Goal: Task Accomplishment & Management: Use online tool/utility

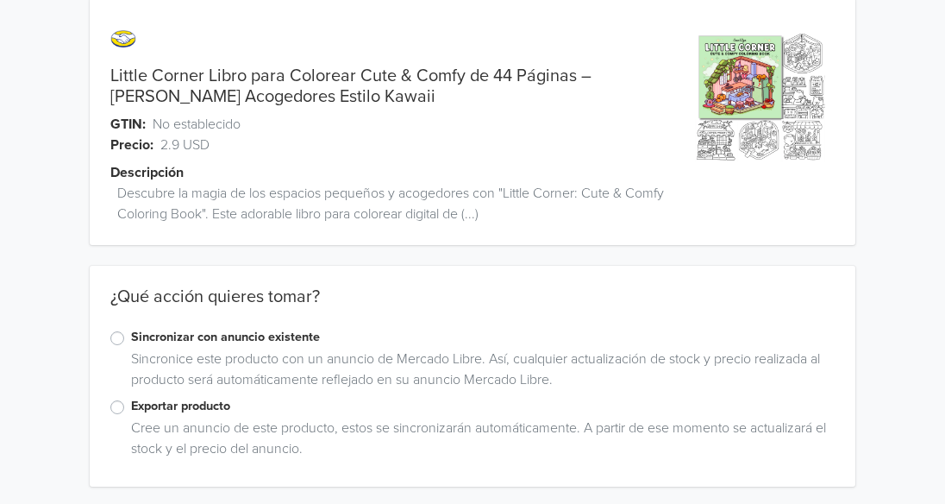
scroll to position [27, 0]
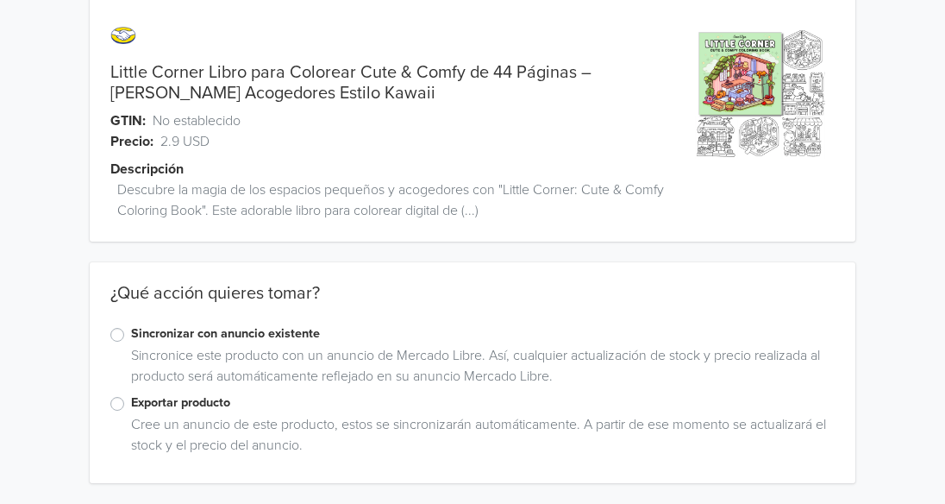
click at [478, 216] on span "Descubre la magia de los espacios pequeños y acogedores con "Little Corner: Cut…" at bounding box center [400, 199] width 567 height 41
click at [131, 404] on label "Exportar producto" at bounding box center [483, 402] width 704 height 19
click at [0, 0] on input "Exportar producto" at bounding box center [0, 0] width 0 height 0
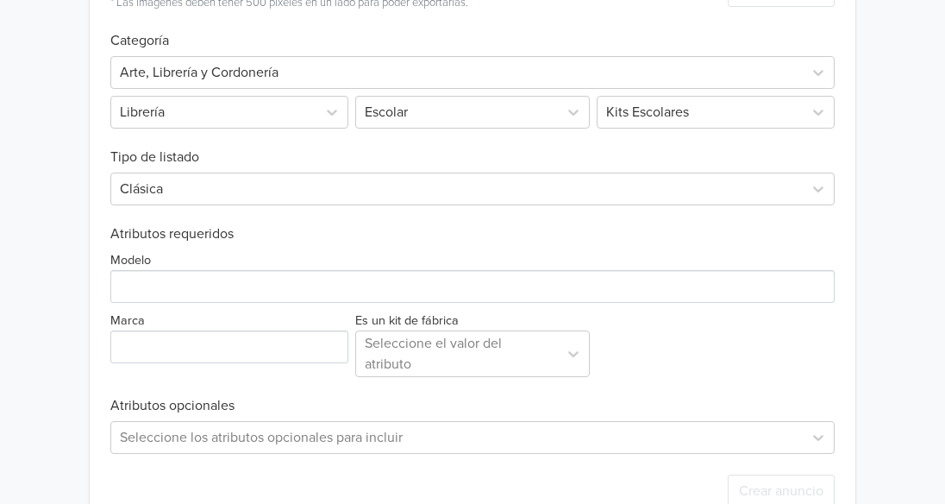
scroll to position [535, 0]
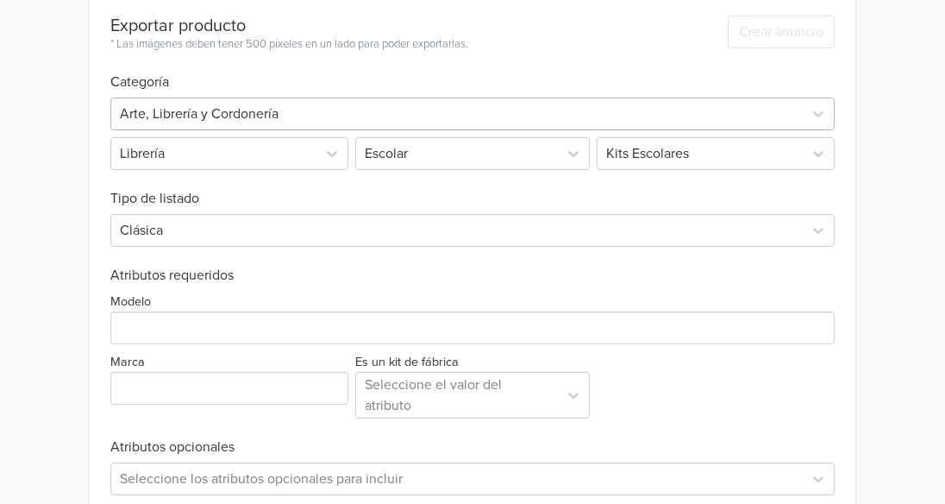
click at [550, 109] on div at bounding box center [457, 114] width 674 height 24
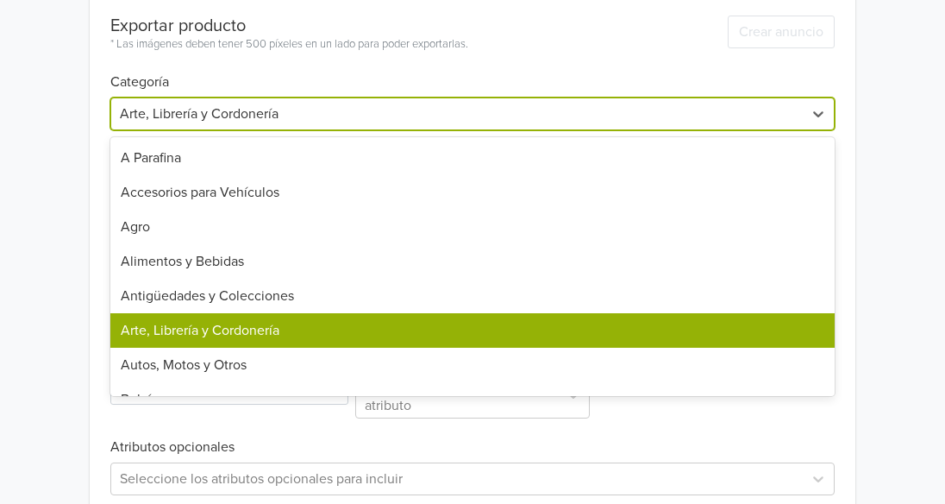
click at [604, 335] on div "Arte, Librería y Cordonería" at bounding box center [472, 330] width 724 height 34
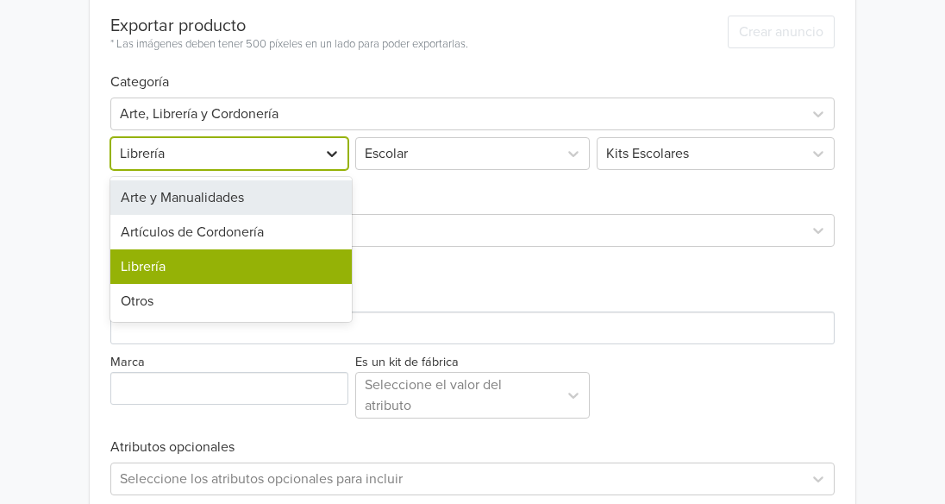
click at [332, 153] on icon at bounding box center [331, 153] width 17 height 17
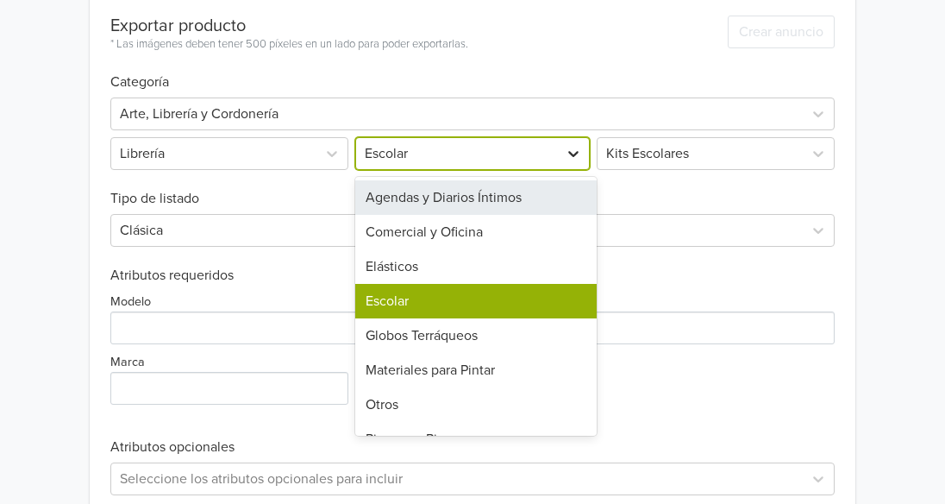
click at [568, 155] on icon at bounding box center [573, 153] width 17 height 17
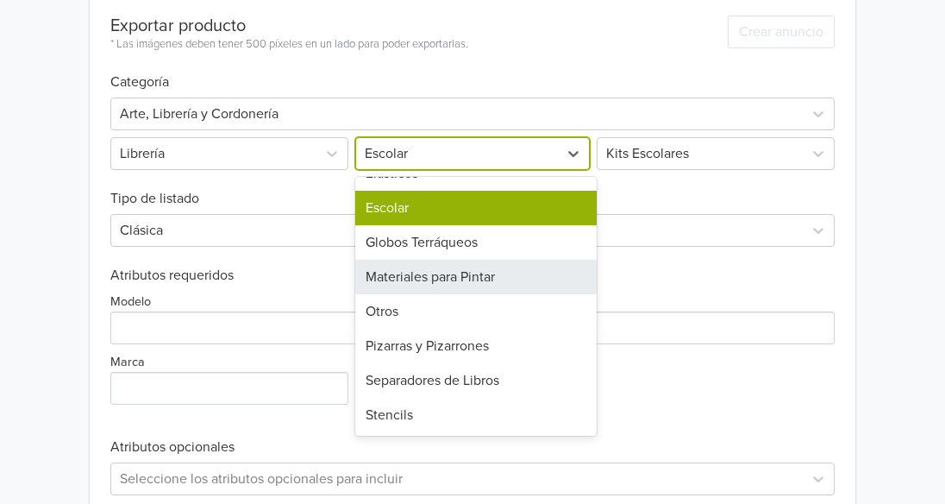
scroll to position [0, 0]
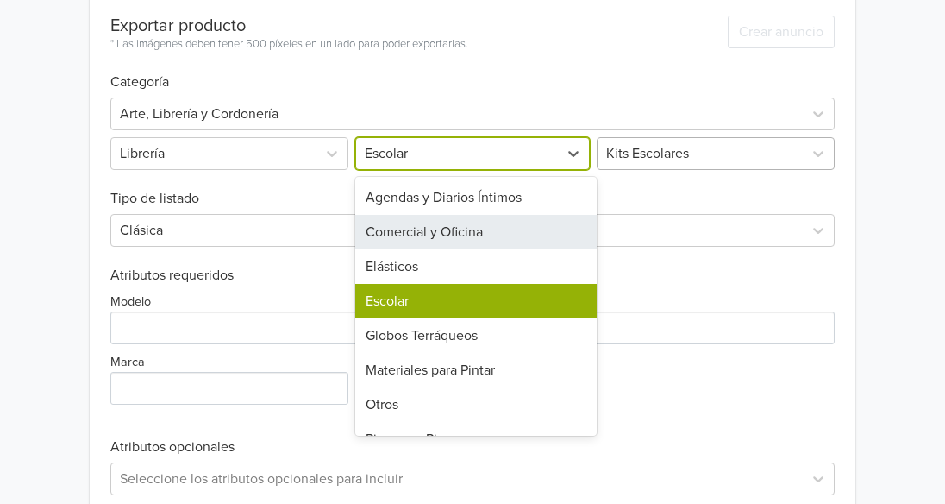
click at [714, 153] on div at bounding box center [700, 153] width 188 height 24
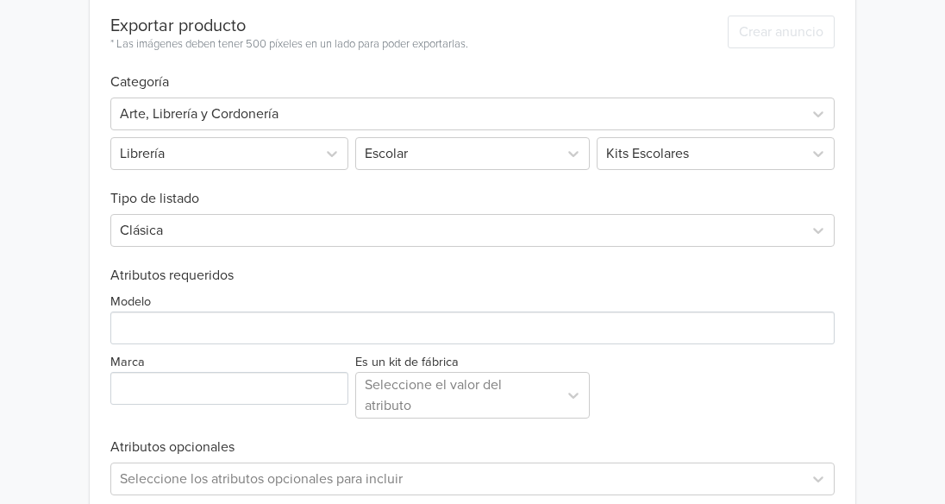
click at [892, 200] on div "Little Corner Libro para Colorear Cute & Comfy de 44 Páginas – [PERSON_NAME] Ac…" at bounding box center [472, 27] width 919 height 1125
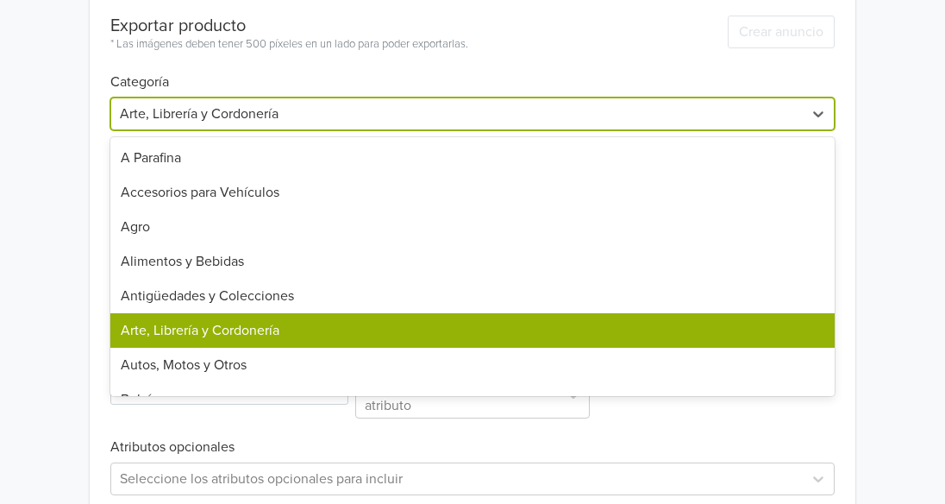
click at [366, 102] on div at bounding box center [457, 114] width 674 height 24
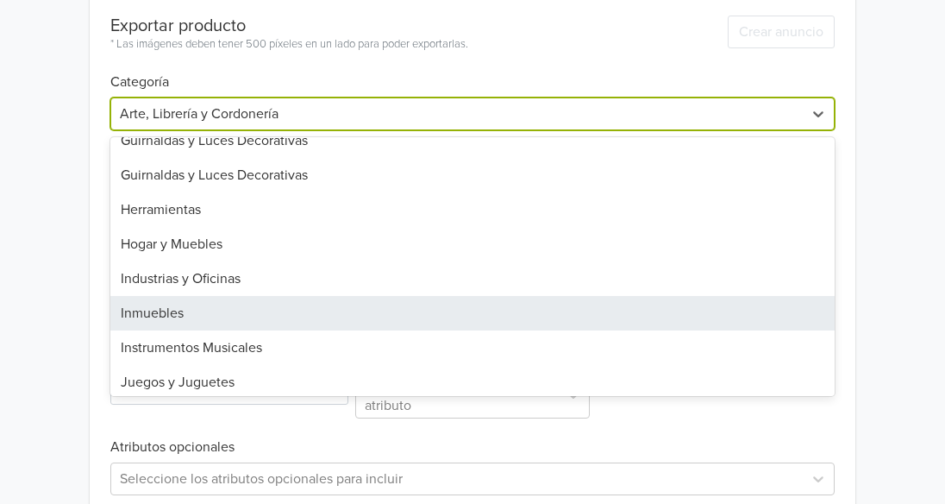
scroll to position [862, 0]
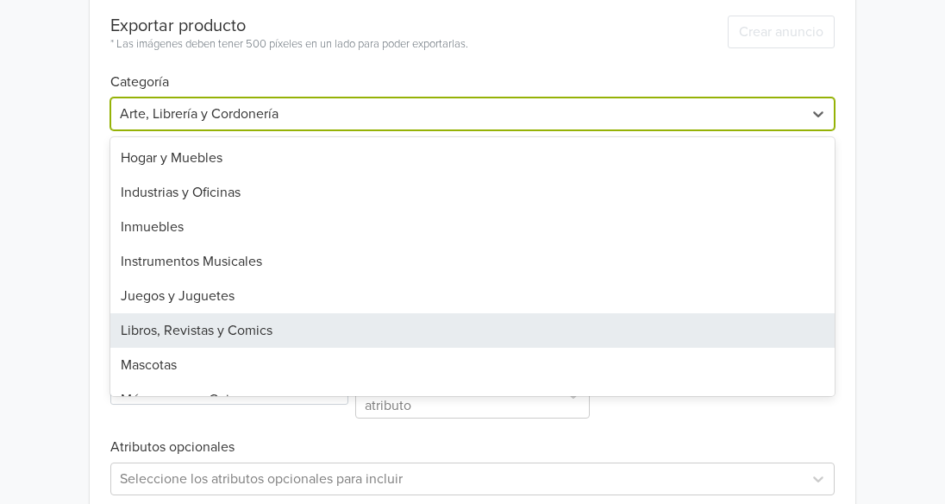
click at [376, 330] on div "Libros, Revistas y Comics" at bounding box center [472, 330] width 724 height 34
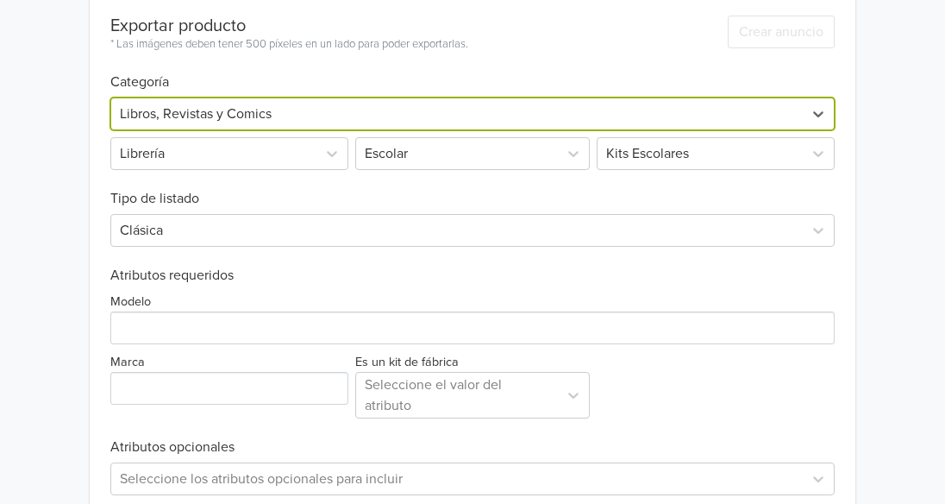
scroll to position [297, 0]
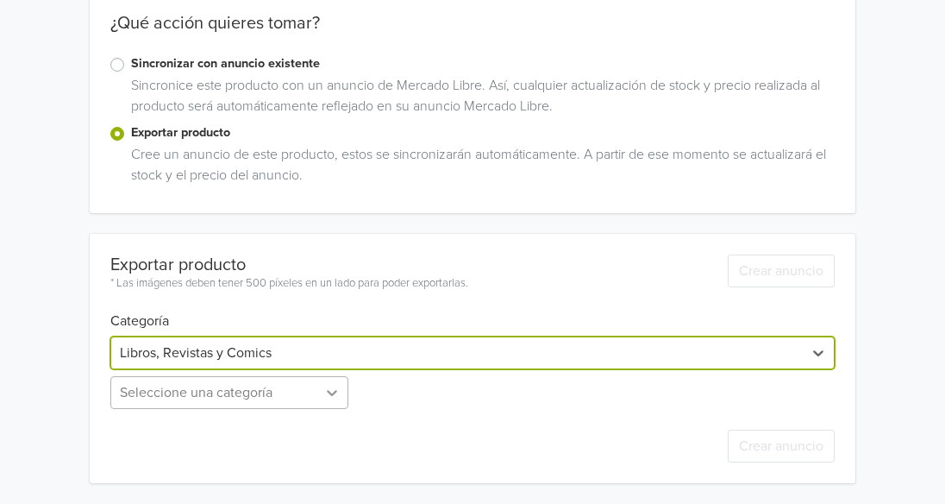
click at [331, 390] on div "Seleccione una categoría" at bounding box center [230, 392] width 241 height 33
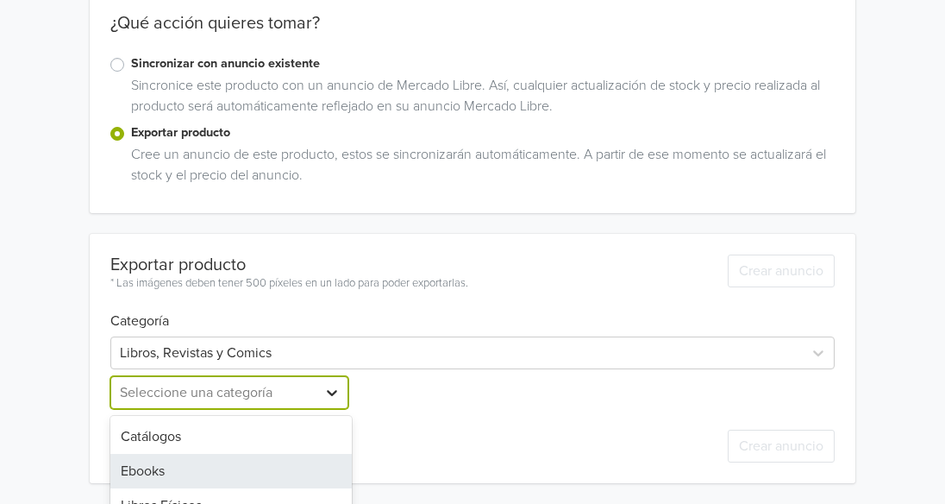
scroll to position [388, 0]
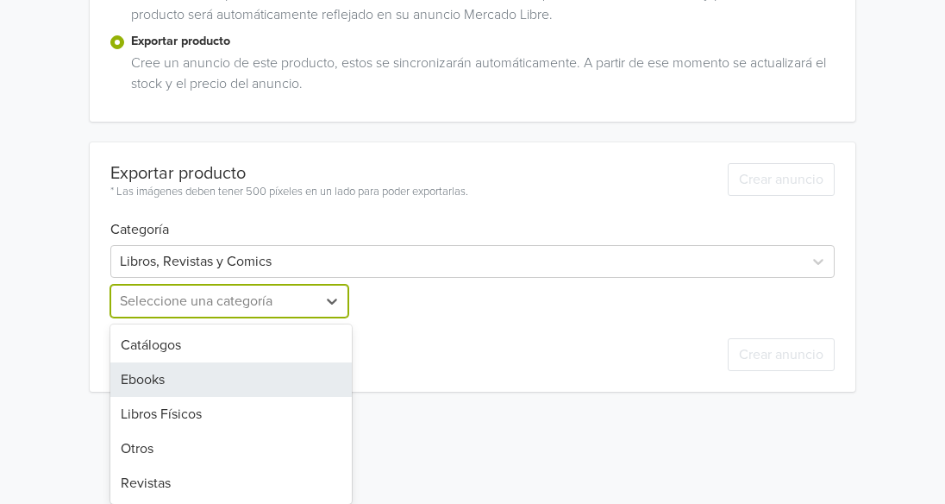
click at [197, 385] on div "Ebooks" at bounding box center [230, 379] width 241 height 34
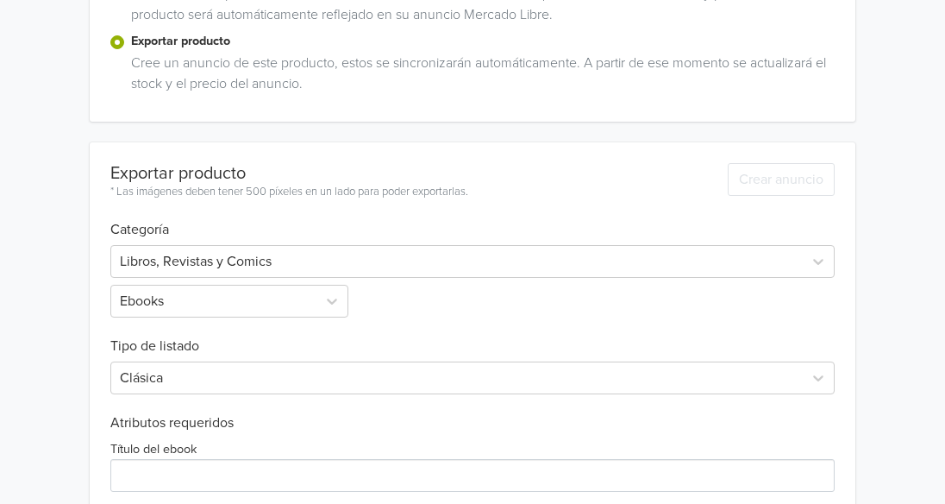
click at [873, 283] on div "Little Corner Libro para Colorear Cute & Comfy de 44 Páginas – [PERSON_NAME] Ac…" at bounding box center [472, 167] width 919 height 1111
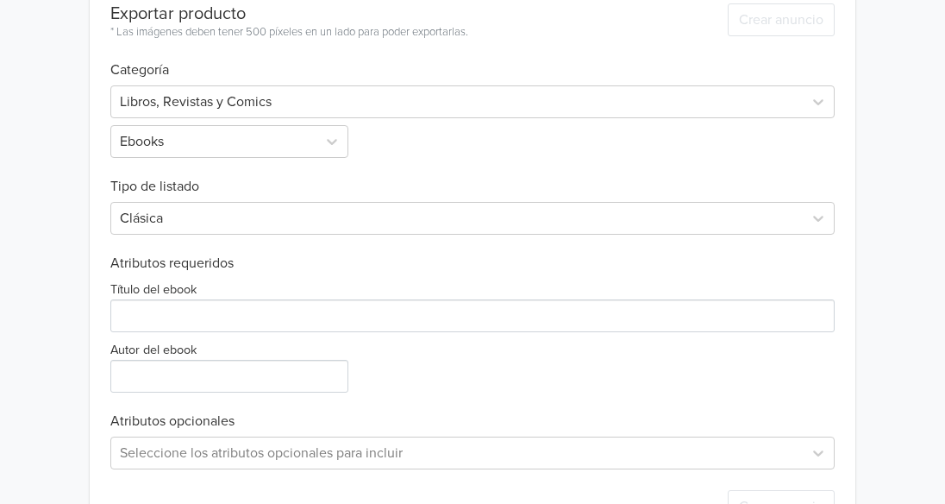
scroll to position [608, 0]
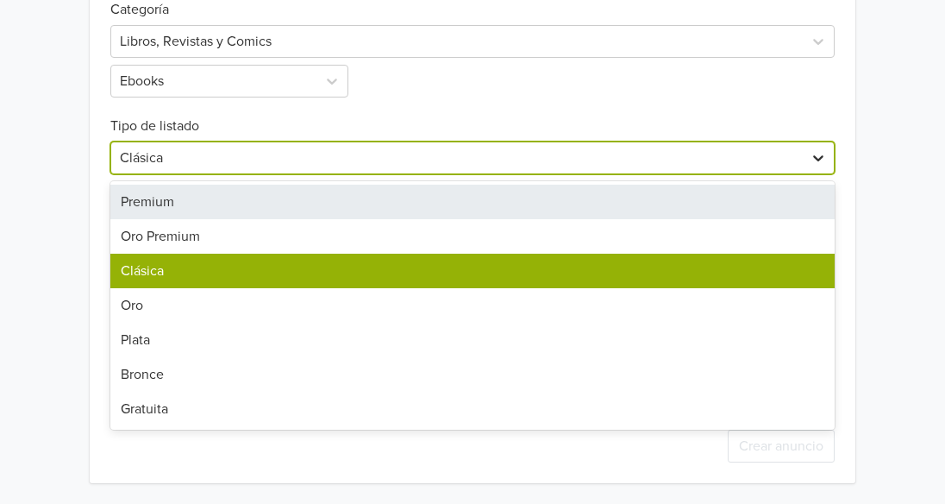
click at [820, 161] on icon at bounding box center [818, 157] width 17 height 17
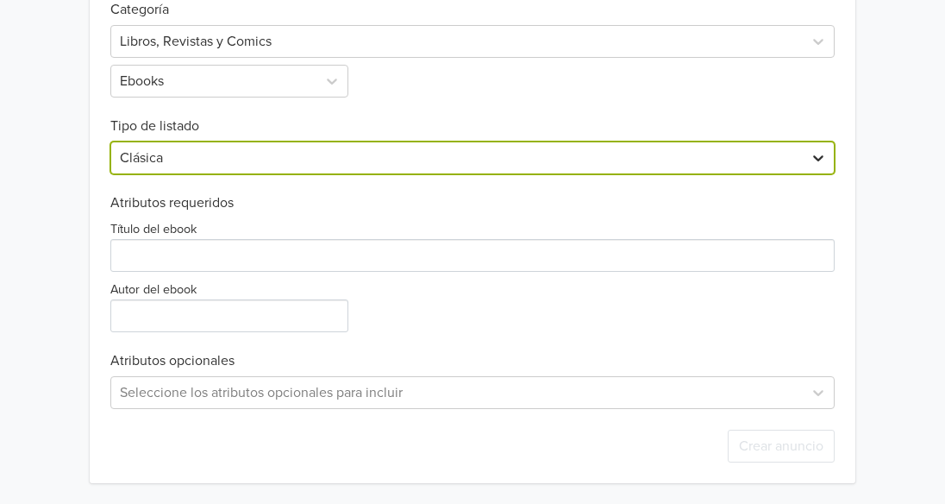
click at [820, 161] on icon at bounding box center [818, 157] width 17 height 17
click at [823, 158] on icon at bounding box center [818, 157] width 17 height 17
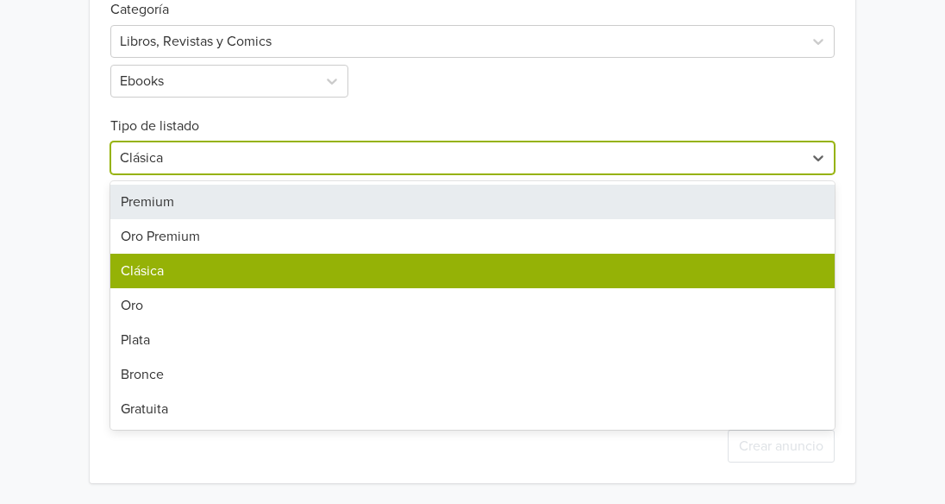
click at [778, 209] on div "Premium" at bounding box center [472, 202] width 724 height 34
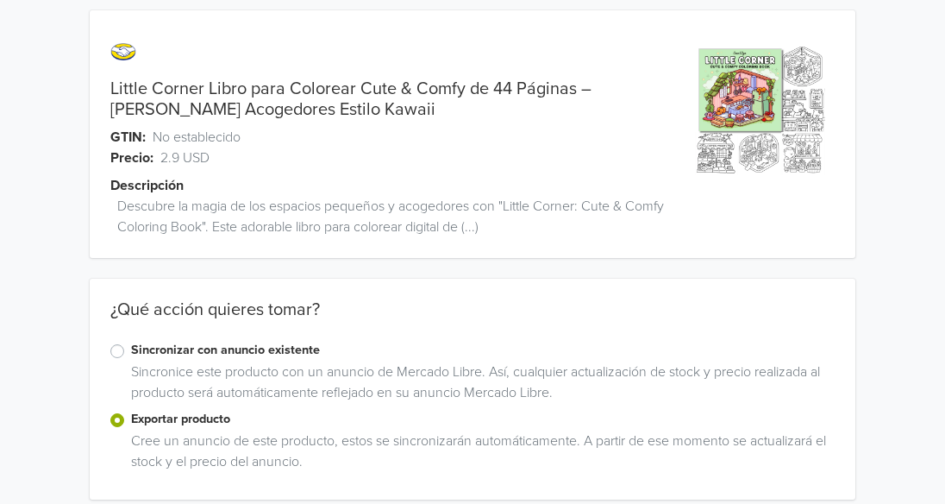
scroll to position [0, 0]
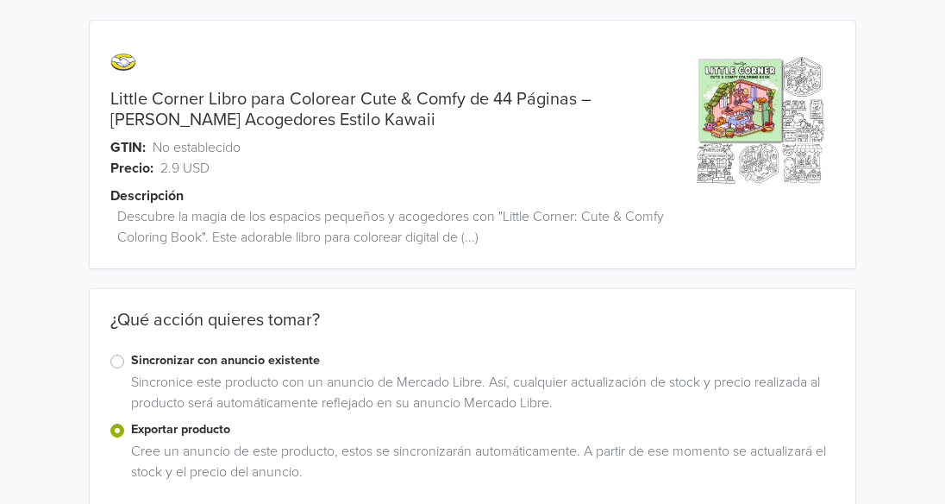
drag, startPoint x: 311, startPoint y: 122, endPoint x: 320, endPoint y: 118, distance: 9.6
click at [320, 118] on link "Little Corner Libro para Colorear Cute & Comfy de 44 Páginas – [PERSON_NAME] Ac…" at bounding box center [387, 109] width 554 height 41
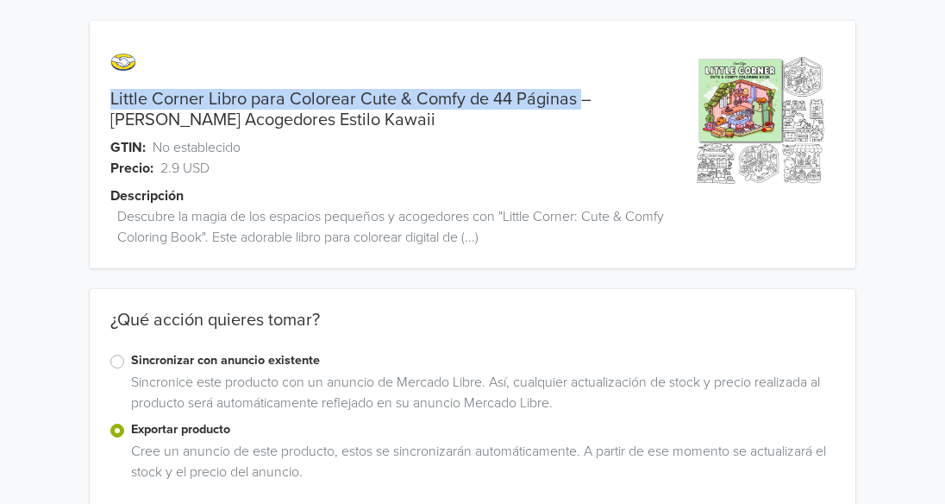
drag, startPoint x: 105, startPoint y: 97, endPoint x: 579, endPoint y: 99, distance: 473.4
click at [579, 99] on div "Little Corner Libro para Colorear Cute & Comfy de 44 Páginas – [PERSON_NAME] Ac…" at bounding box center [377, 109] width 574 height 41
copy link "Little Corner Libro para Colorear Cute & Comfy de 44 Páginas"
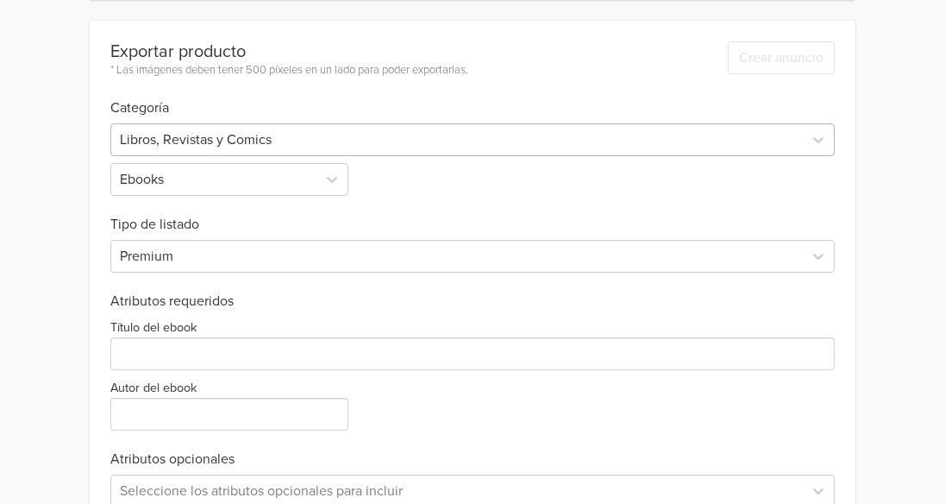
scroll to position [608, 0]
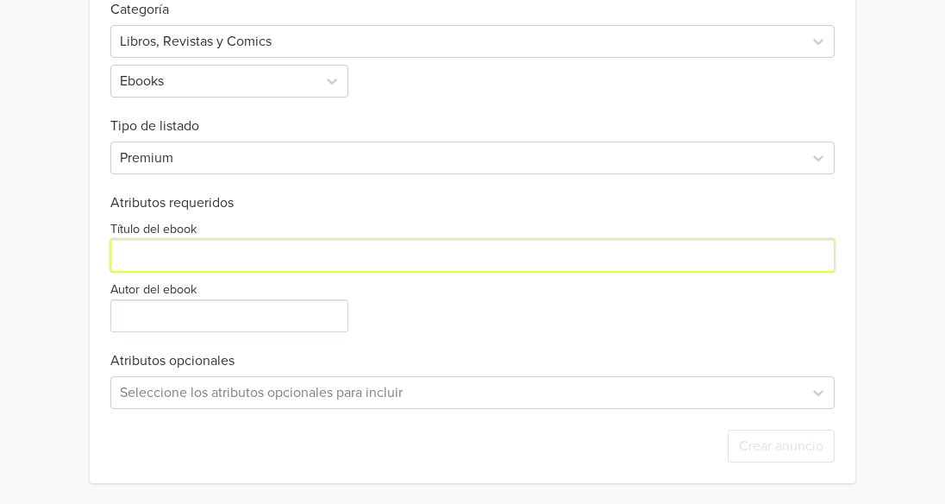
click at [236, 254] on input "Título del ebook" at bounding box center [472, 255] width 724 height 33
paste input "Little Corner Libro para Colorear Cute & Comfy de 44 Páginas"
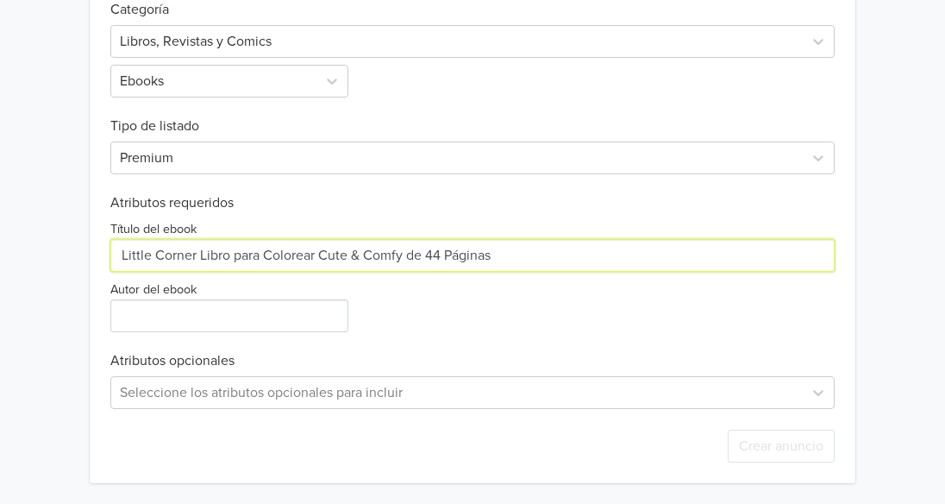
drag, startPoint x: 503, startPoint y: 254, endPoint x: 201, endPoint y: 265, distance: 302.0
click at [201, 265] on input "Título del ebook" at bounding box center [472, 255] width 724 height 33
type input "Little Corner"
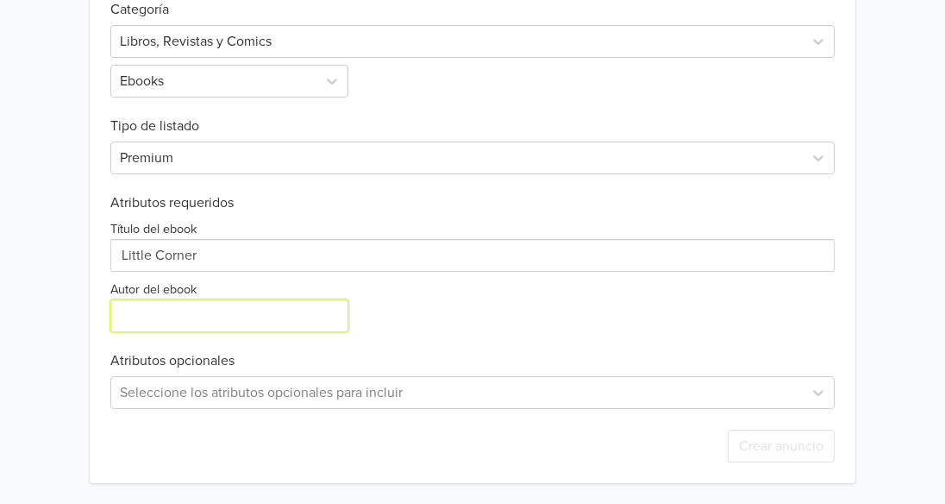
click at [244, 317] on input "Autor del ebook" at bounding box center [229, 315] width 238 height 33
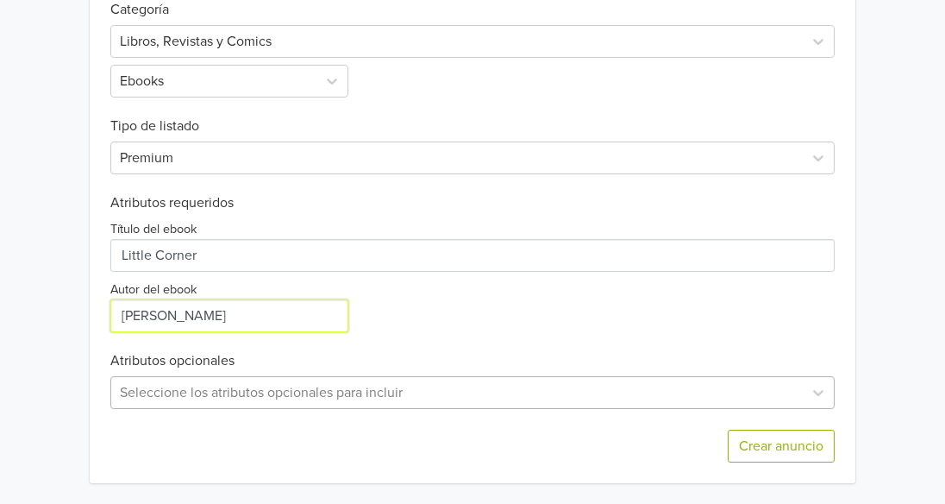
type input "[PERSON_NAME]"
click at [571, 385] on div "Seleccione los atributos opcionales para incluir" at bounding box center [472, 392] width 724 height 33
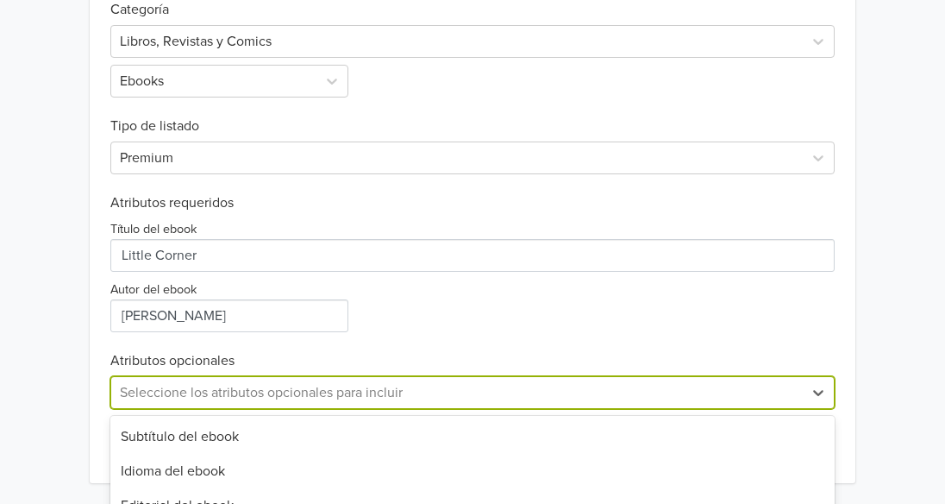
scroll to position [779, 0]
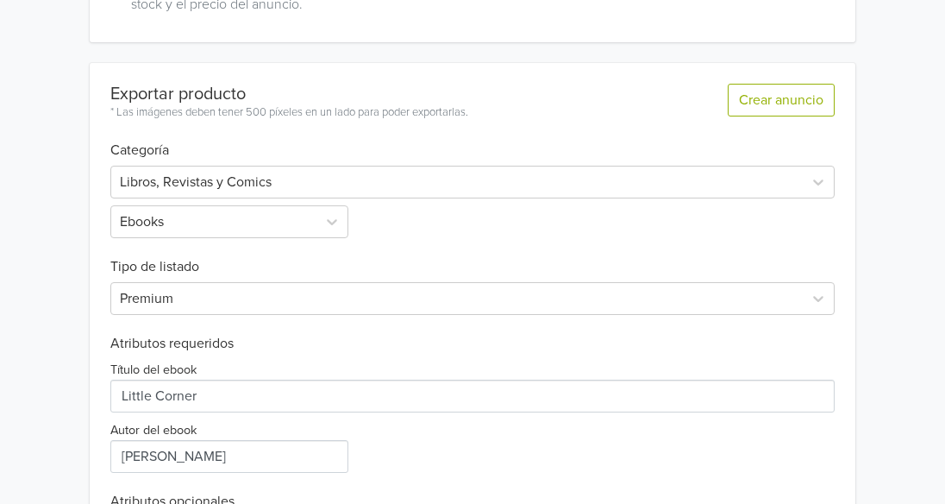
scroll to position [608, 0]
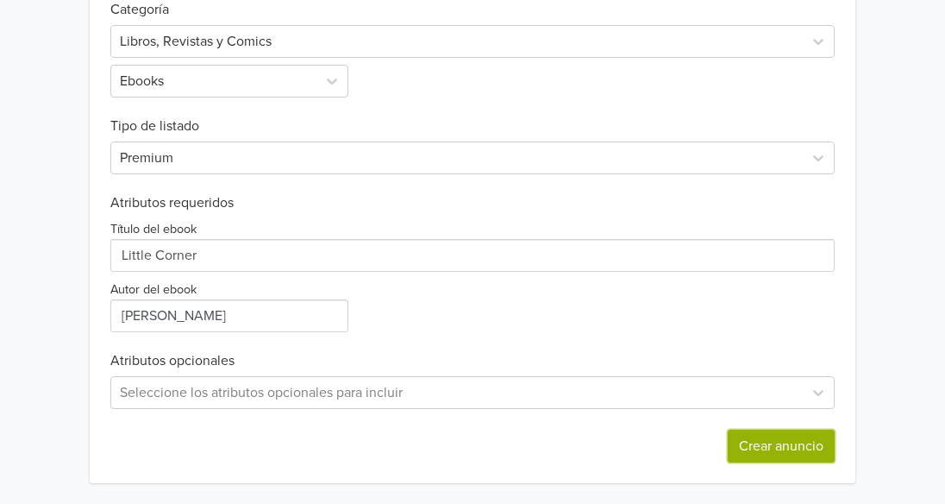
click at [763, 446] on button "Crear anuncio" at bounding box center [781, 445] width 107 height 33
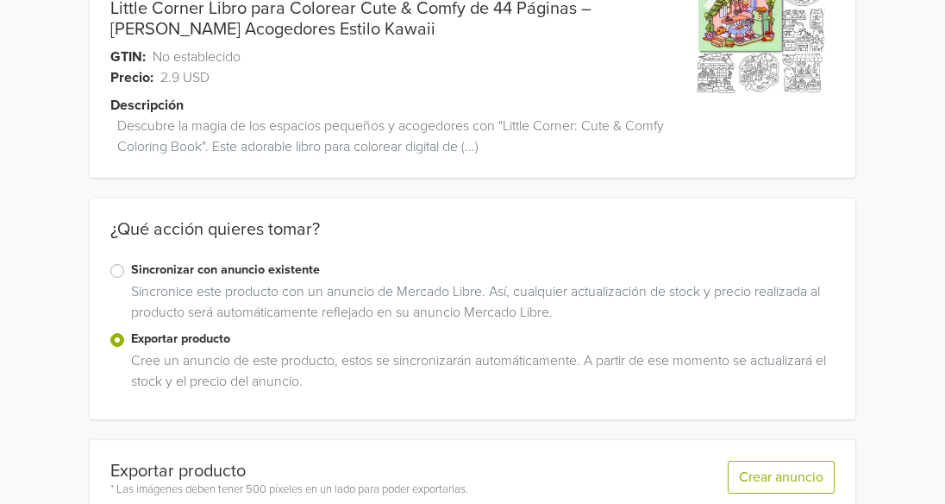
scroll to position [0, 0]
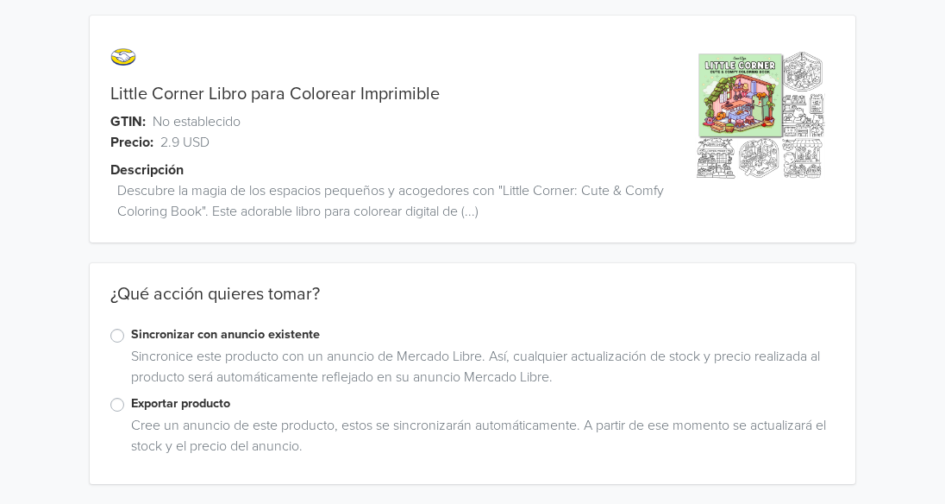
scroll to position [6, 0]
click at [131, 404] on label "Exportar producto" at bounding box center [483, 402] width 704 height 19
click at [0, 0] on input "Exportar producto" at bounding box center [0, 0] width 0 height 0
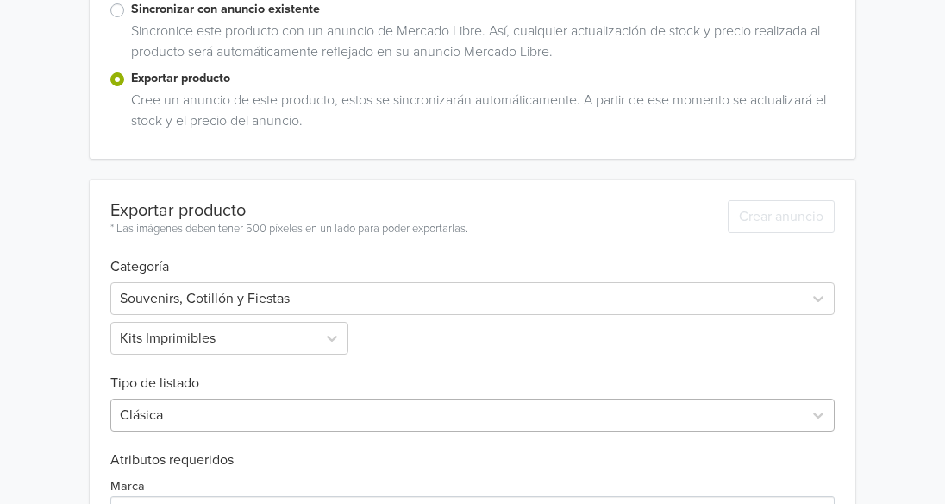
scroll to position [349, 0]
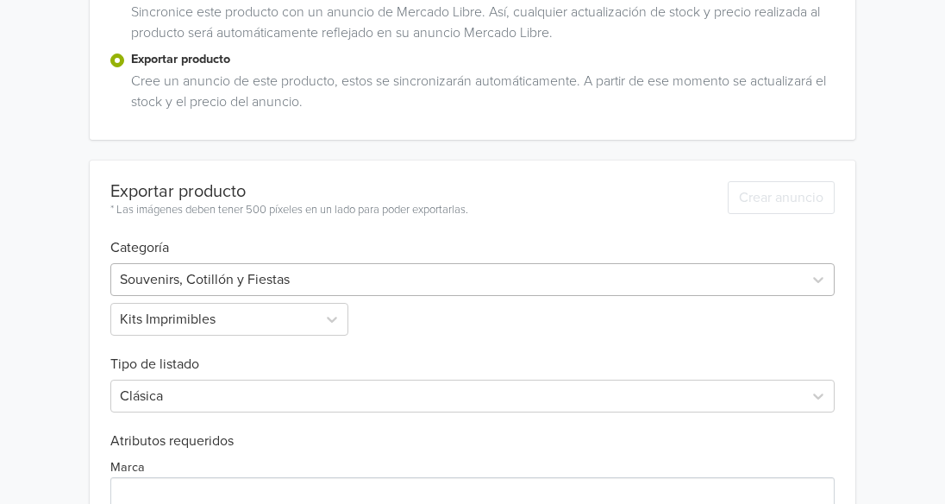
click at [439, 278] on div at bounding box center [457, 279] width 674 height 24
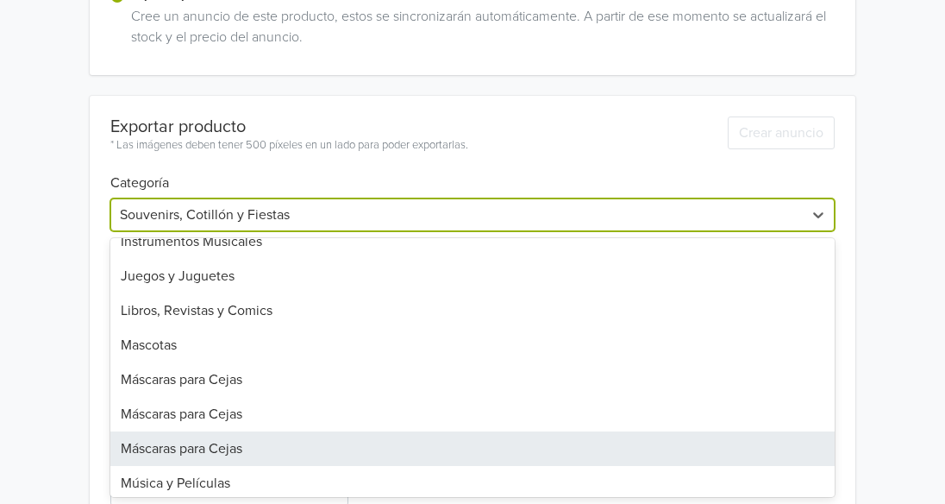
scroll to position [955, 0]
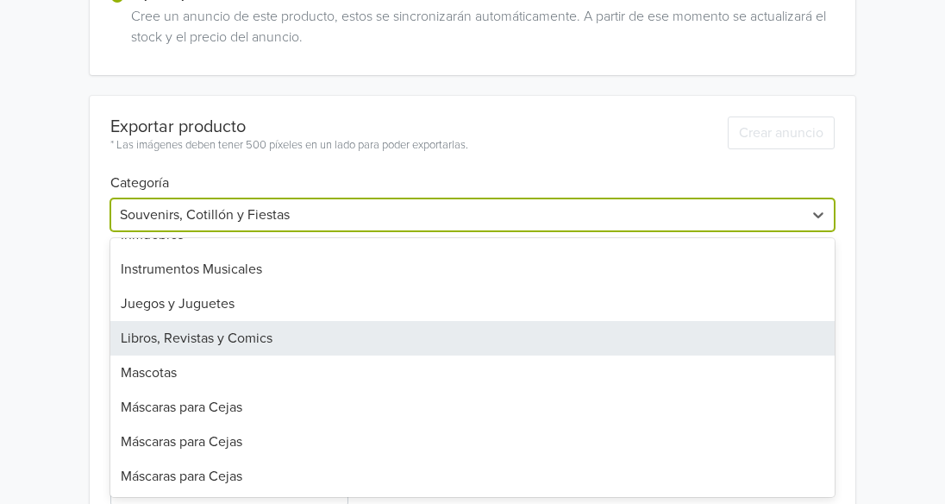
click at [388, 341] on div "Libros, Revistas y Comics" at bounding box center [472, 338] width 724 height 34
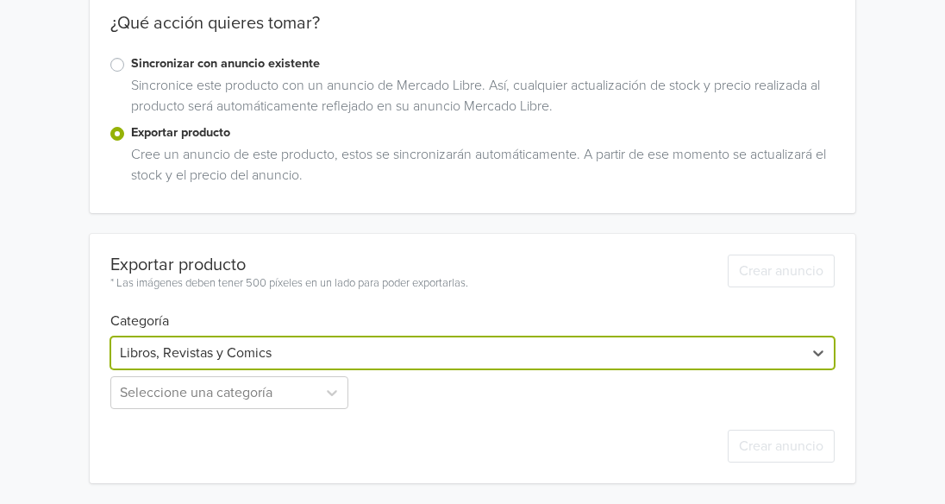
scroll to position [276, 0]
click at [330, 394] on div "Seleccione una categoría" at bounding box center [230, 392] width 241 height 33
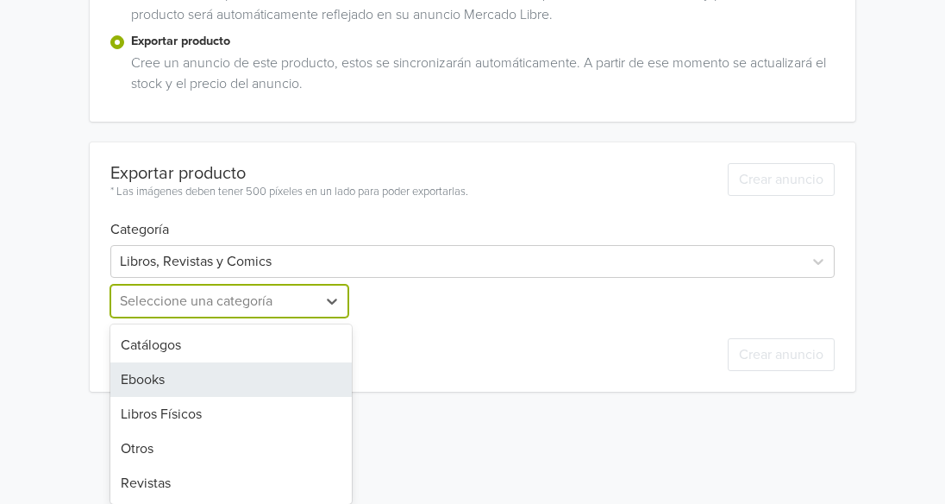
click at [322, 378] on div "Ebooks" at bounding box center [230, 379] width 241 height 34
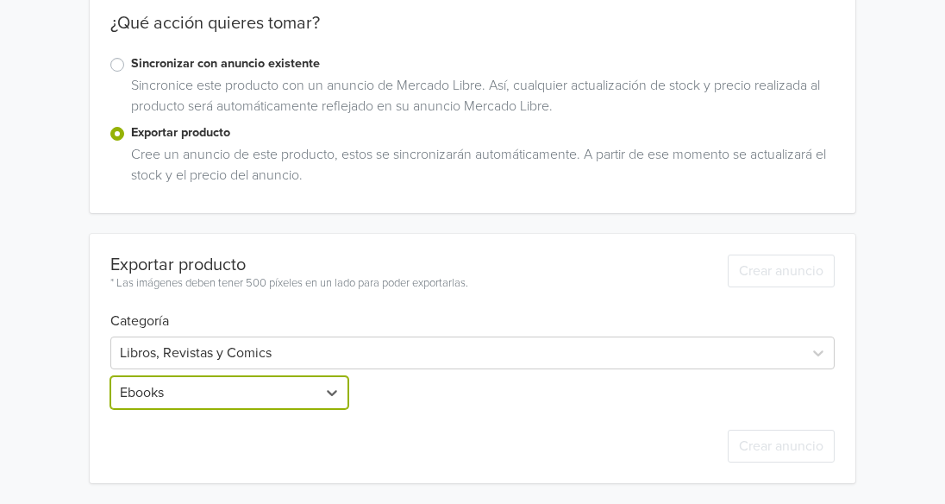
click at [890, 341] on div "Little Corner Libro para Colorear Imprimible GTIN: No establecido Precio: 2.9 U…" at bounding box center [472, 113] width 919 height 779
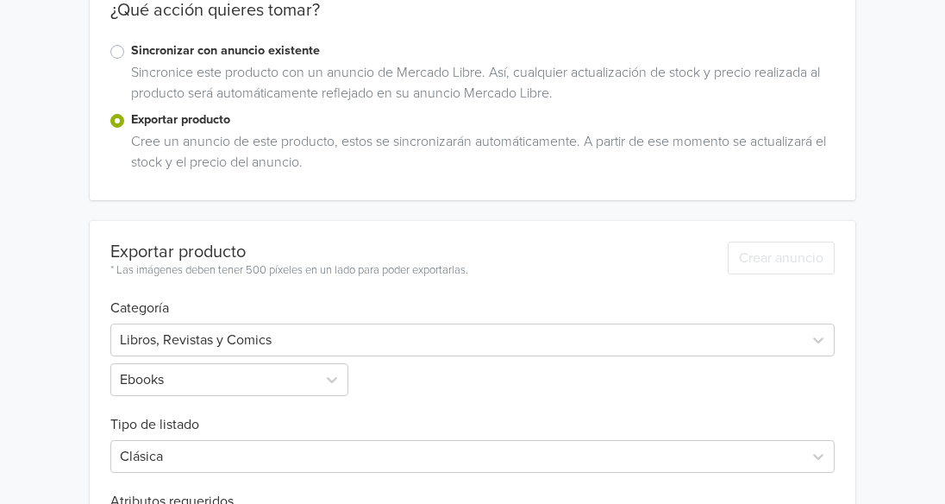
scroll to position [535, 0]
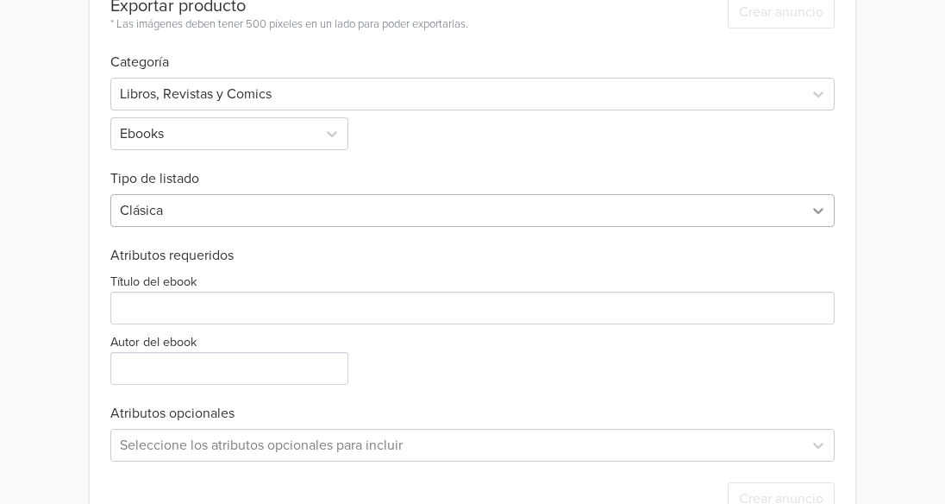
click at [815, 211] on icon at bounding box center [818, 210] width 17 height 17
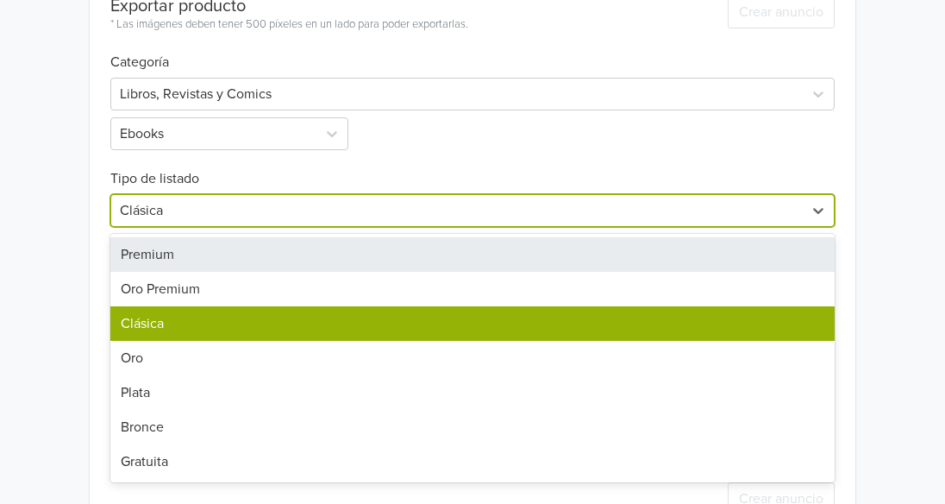
click at [787, 245] on div "Premium" at bounding box center [472, 254] width 724 height 34
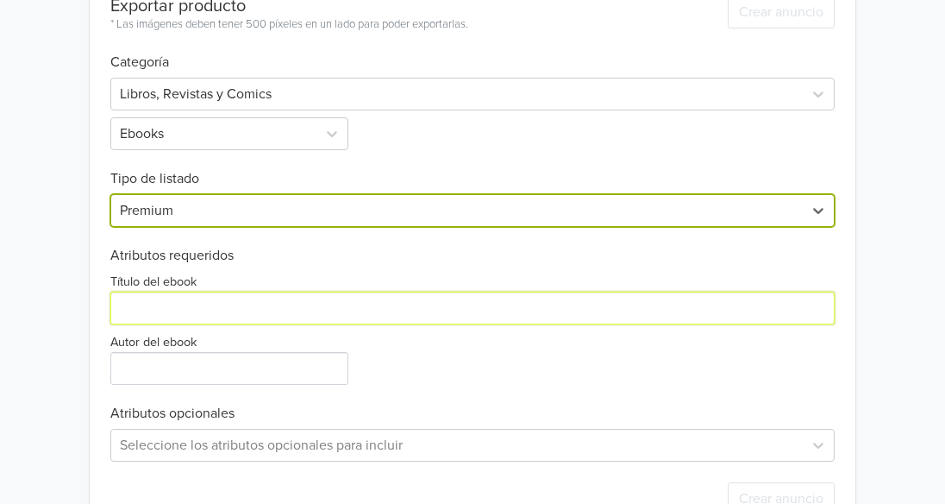
click at [739, 316] on input "Título del ebook" at bounding box center [472, 307] width 724 height 33
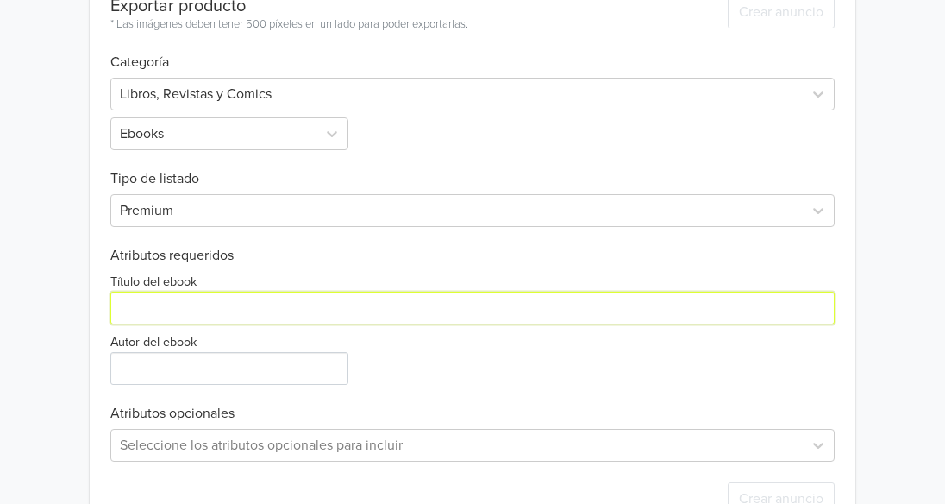
type input "Little Corner"
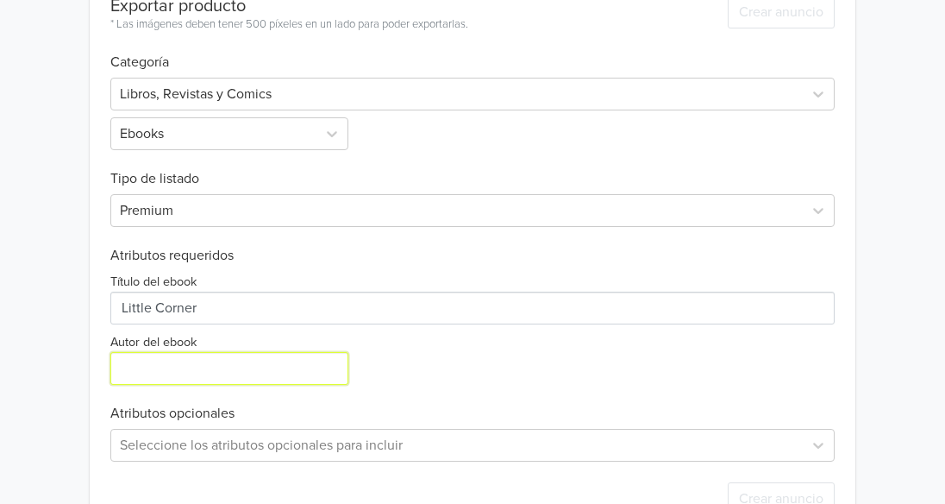
click at [233, 372] on input "Autor del ebook" at bounding box center [229, 368] width 238 height 33
type input "[PERSON_NAME]"
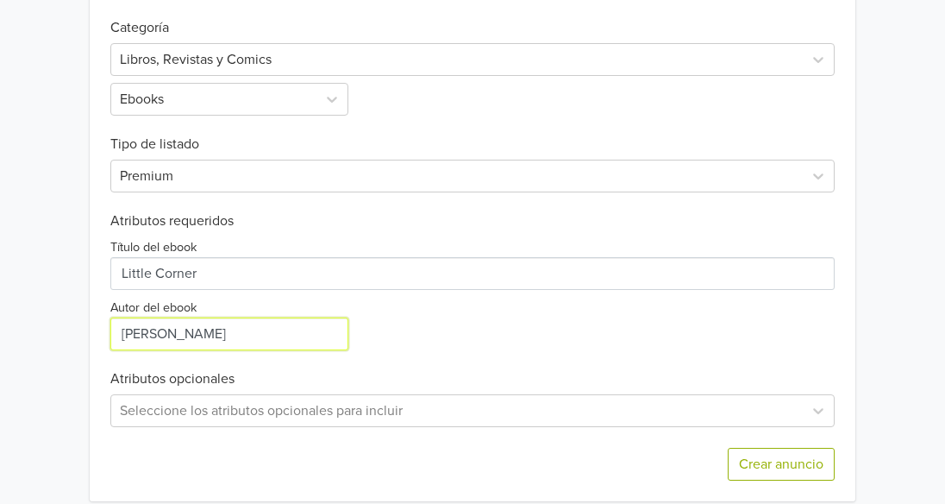
scroll to position [587, 0]
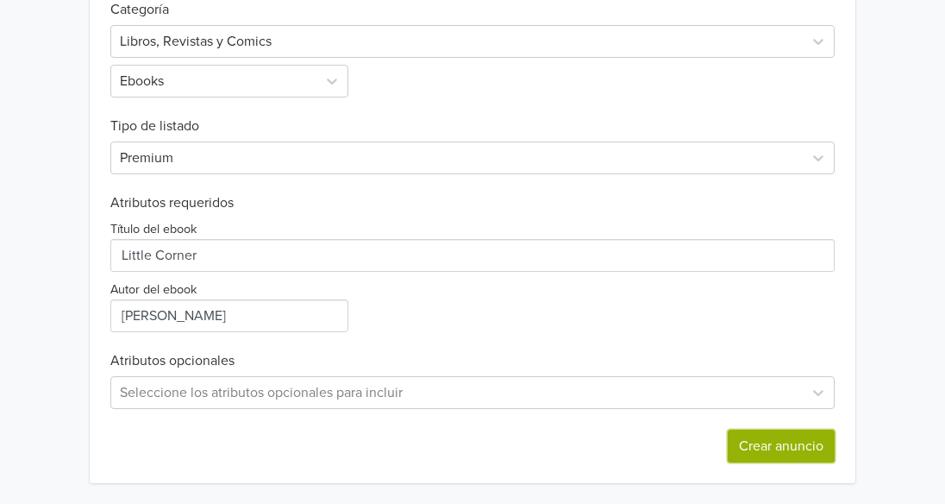
click at [802, 447] on button "Crear anuncio" at bounding box center [781, 445] width 107 height 33
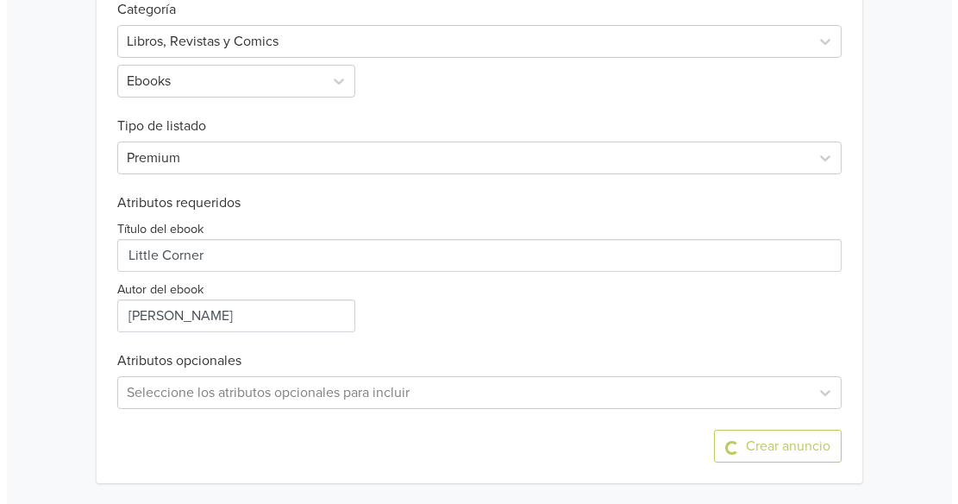
scroll to position [0, 0]
